Goal: Find contact information: Obtain details needed to contact an individual or organization

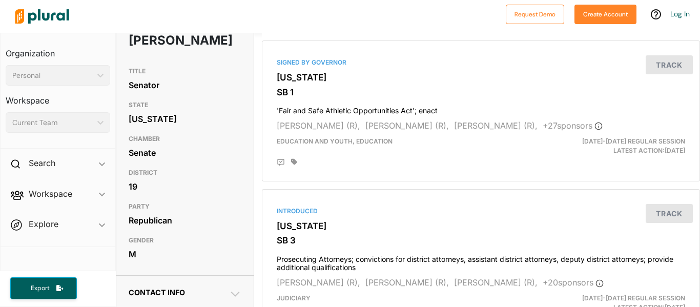
scroll to position [79, 0]
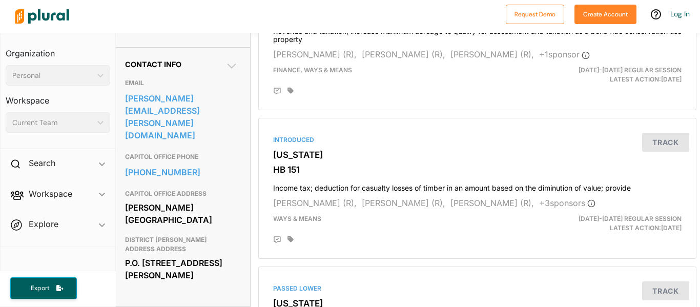
scroll to position [306, 4]
click at [215, 120] on link "[PERSON_NAME][EMAIL_ADDRESS][PERSON_NAME][DOMAIN_NAME]" at bounding box center [181, 116] width 113 height 52
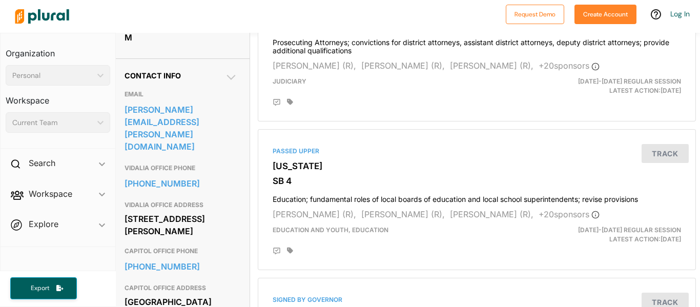
scroll to position [294, 5]
